Goal: Transaction & Acquisition: Obtain resource

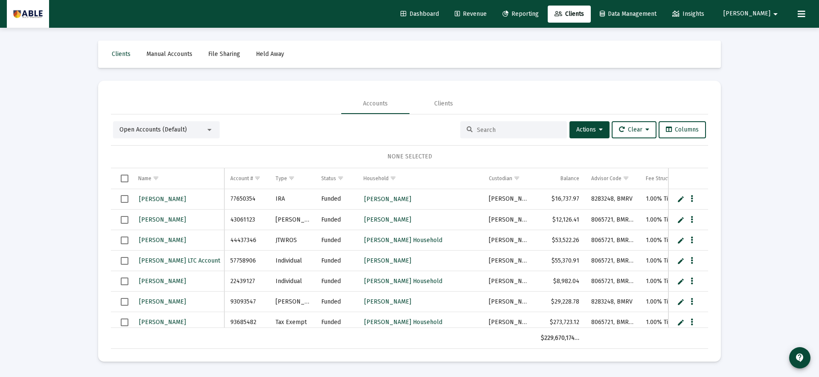
click at [539, 14] on span "Reporting" at bounding box center [521, 13] width 36 height 7
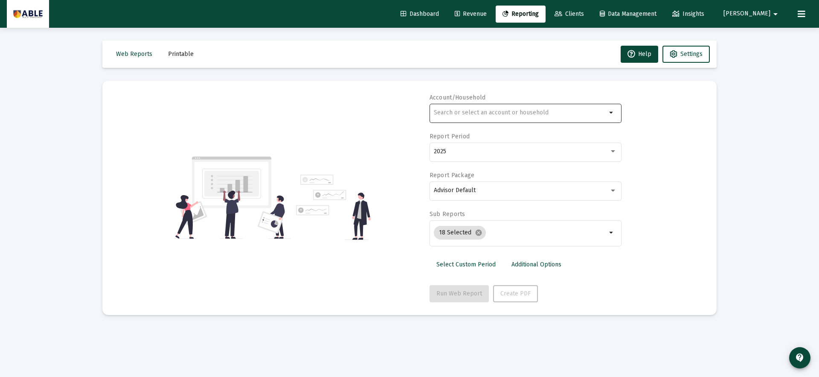
click at [504, 112] on input "text" at bounding box center [520, 112] width 173 height 7
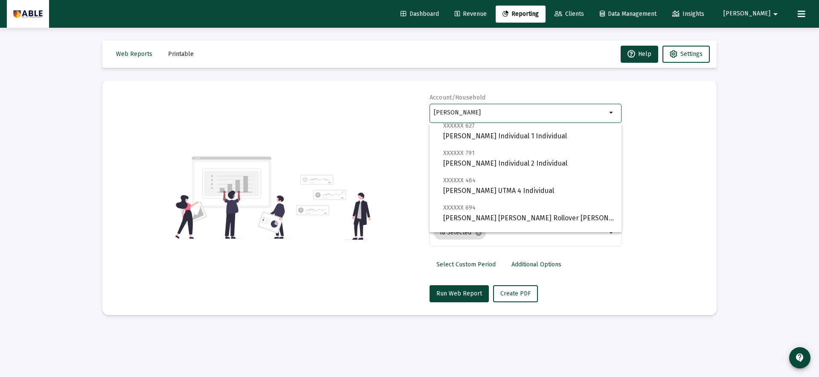
scroll to position [273, 0]
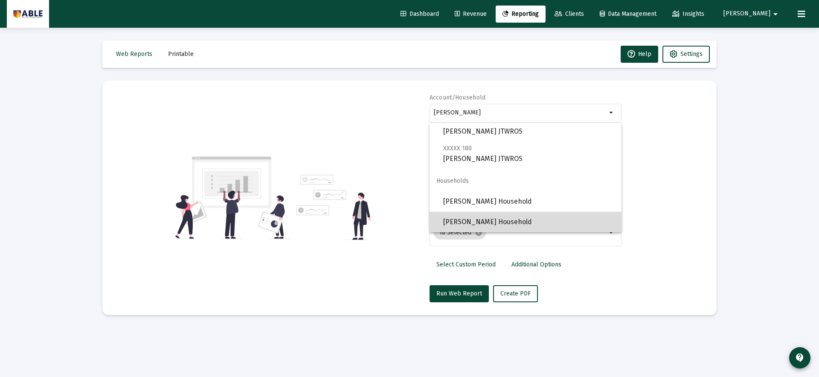
click at [522, 218] on span "[PERSON_NAME] Household" at bounding box center [528, 222] width 171 height 20
type input "[PERSON_NAME] Household"
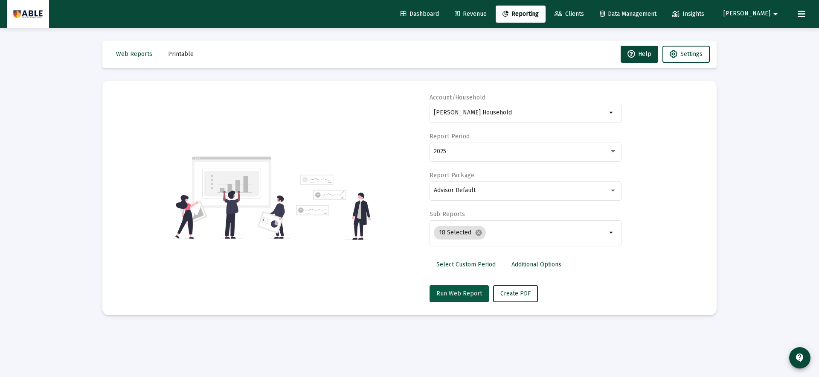
click at [464, 294] on span "Run Web Report" at bounding box center [459, 293] width 46 height 7
select select "View all"
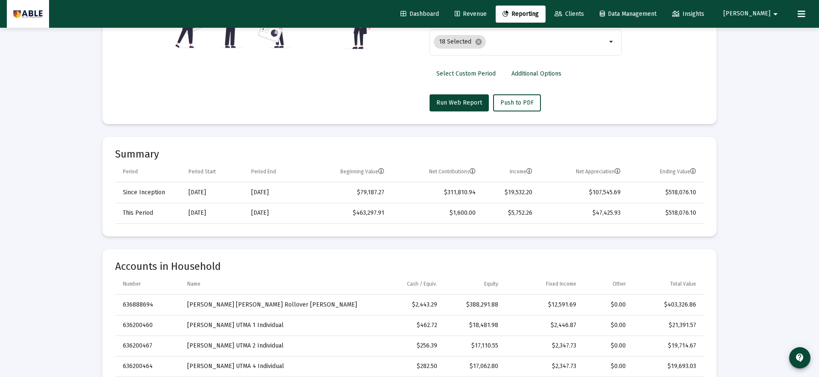
scroll to position [0, 0]
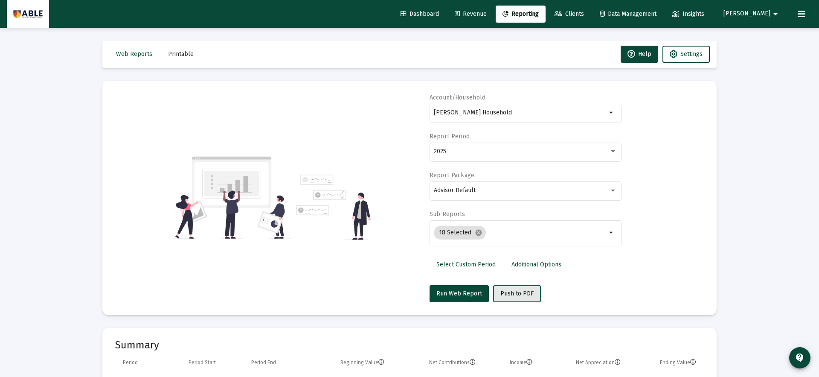
click at [517, 295] on span "Push to PDF" at bounding box center [516, 293] width 33 height 7
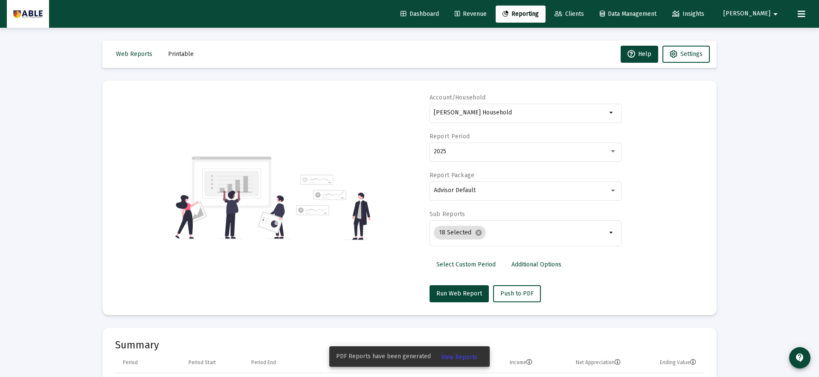
click at [467, 357] on span "View Reports" at bounding box center [459, 356] width 36 height 7
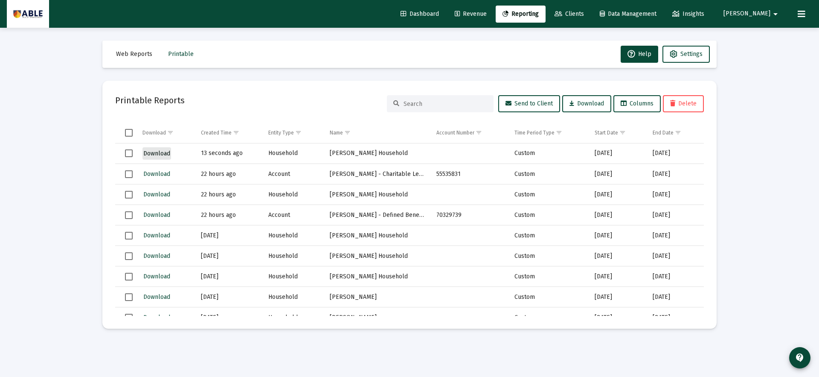
click at [154, 151] on span "Download" at bounding box center [156, 153] width 27 height 7
